Goal: Find specific page/section: Find specific page/section

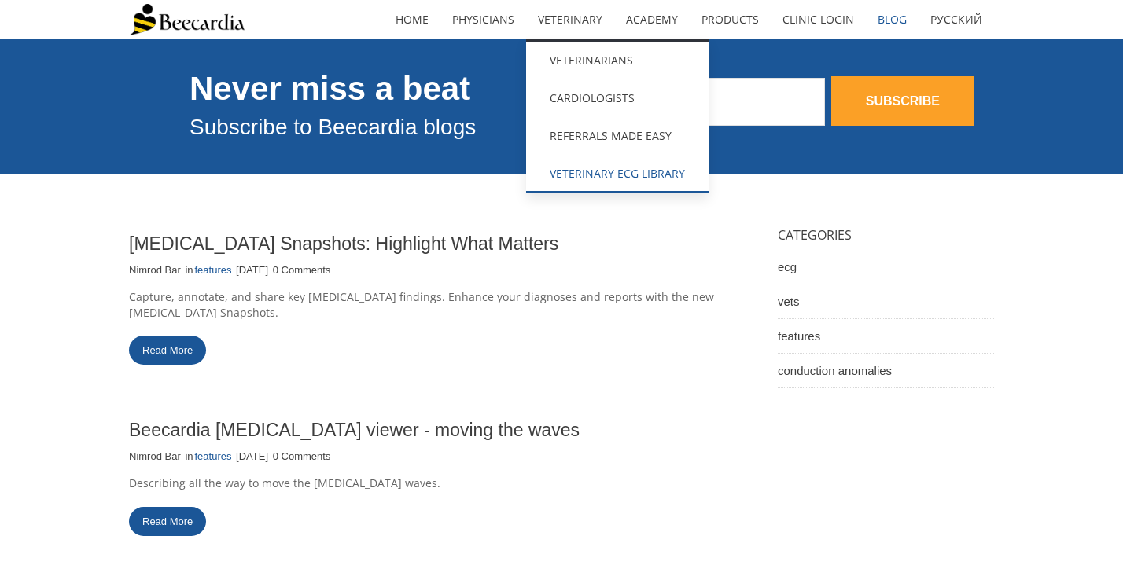
click at [595, 160] on link "Veterinary ECG Library" at bounding box center [617, 174] width 182 height 38
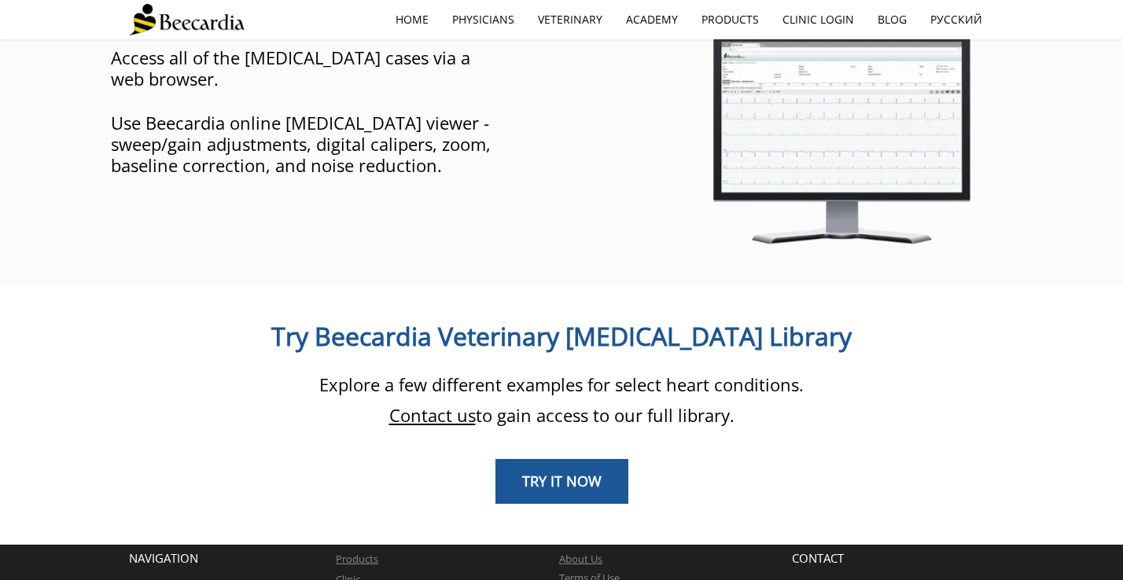
scroll to position [1272, 0]
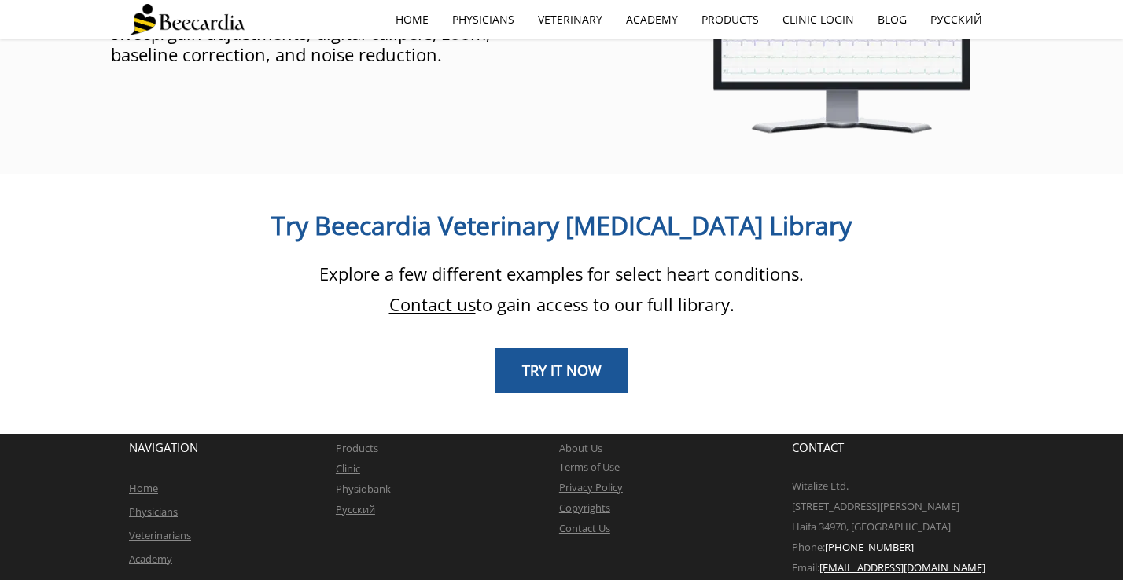
click at [455, 293] on link "Contact us" at bounding box center [432, 305] width 87 height 24
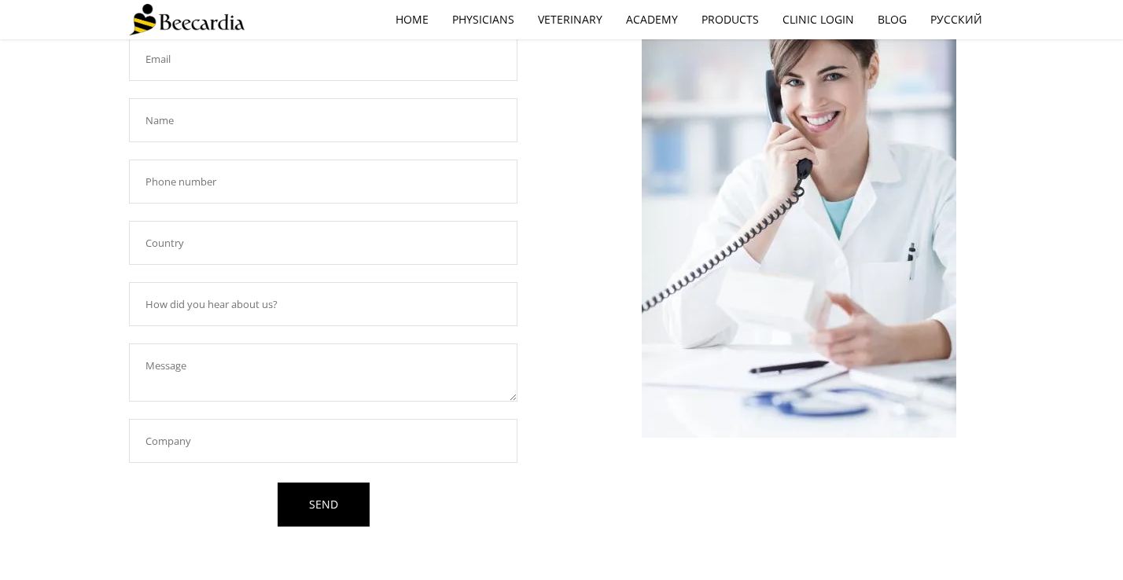
scroll to position [347, 0]
